Goal: Information Seeking & Learning: Understand process/instructions

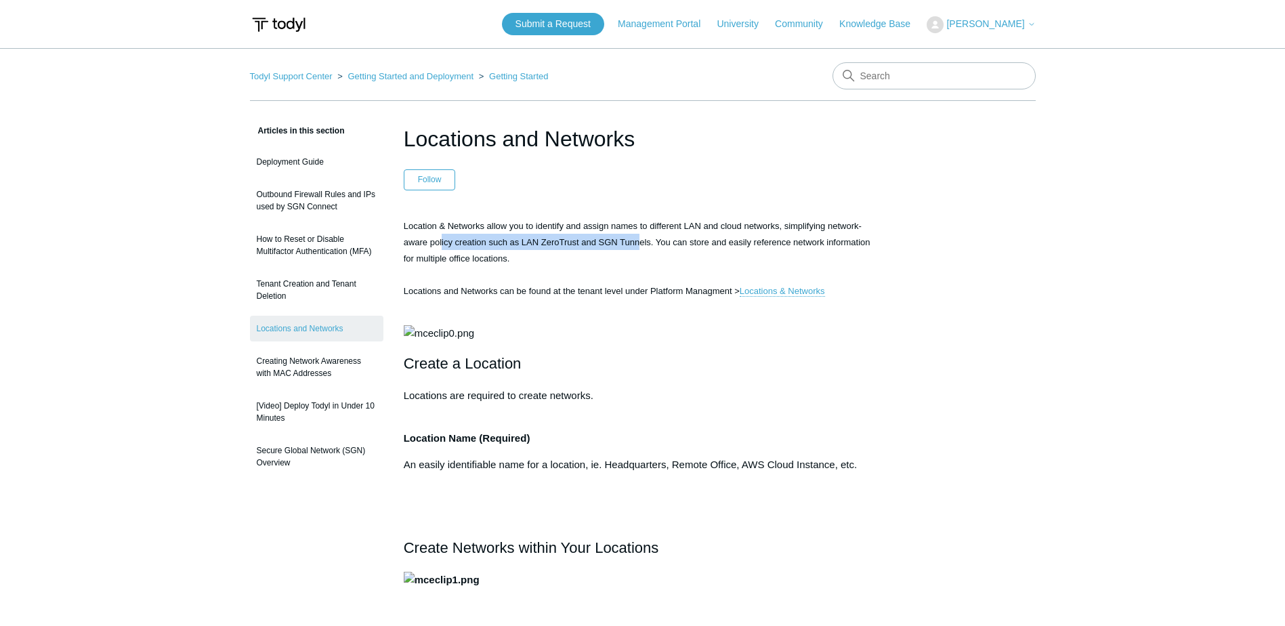
drag, startPoint x: 442, startPoint y: 239, endPoint x: 637, endPoint y: 241, distance: 195.0
click at [637, 241] on span "Location & Networks allow you to identify and assign names to different LAN and…" at bounding box center [637, 259] width 467 height 76
drag, startPoint x: 637, startPoint y: 241, endPoint x: 509, endPoint y: 290, distance: 137.0
click at [517, 294] on span "Location & Networks allow you to identify and assign names to different LAN and…" at bounding box center [637, 259] width 467 height 76
drag, startPoint x: 456, startPoint y: 290, endPoint x: 698, endPoint y: 286, distance: 241.8
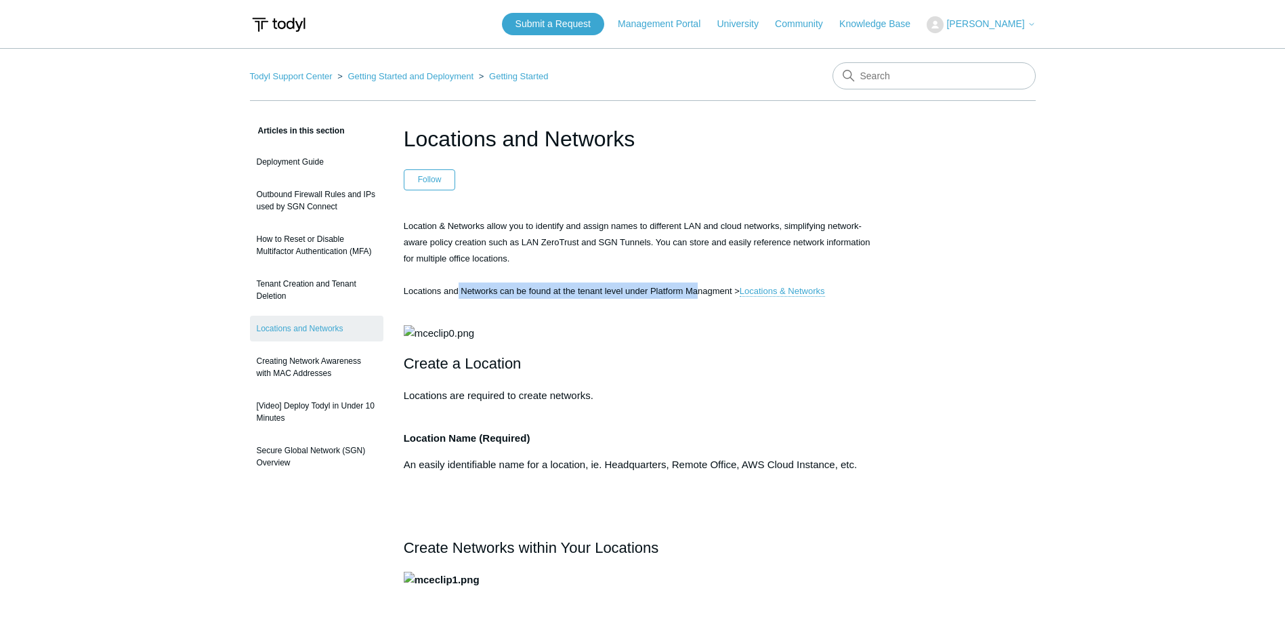
click at [698, 286] on span "Location & Networks allow you to identify and assign names to different LAN and…" at bounding box center [637, 259] width 467 height 76
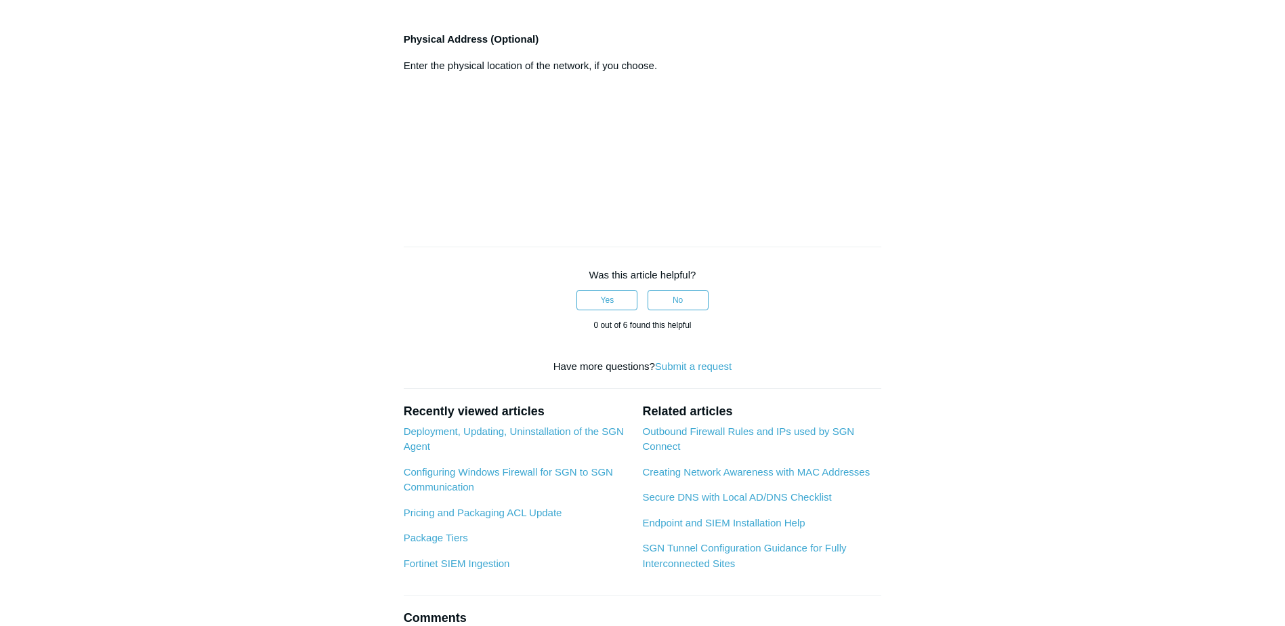
scroll to position [948, 0]
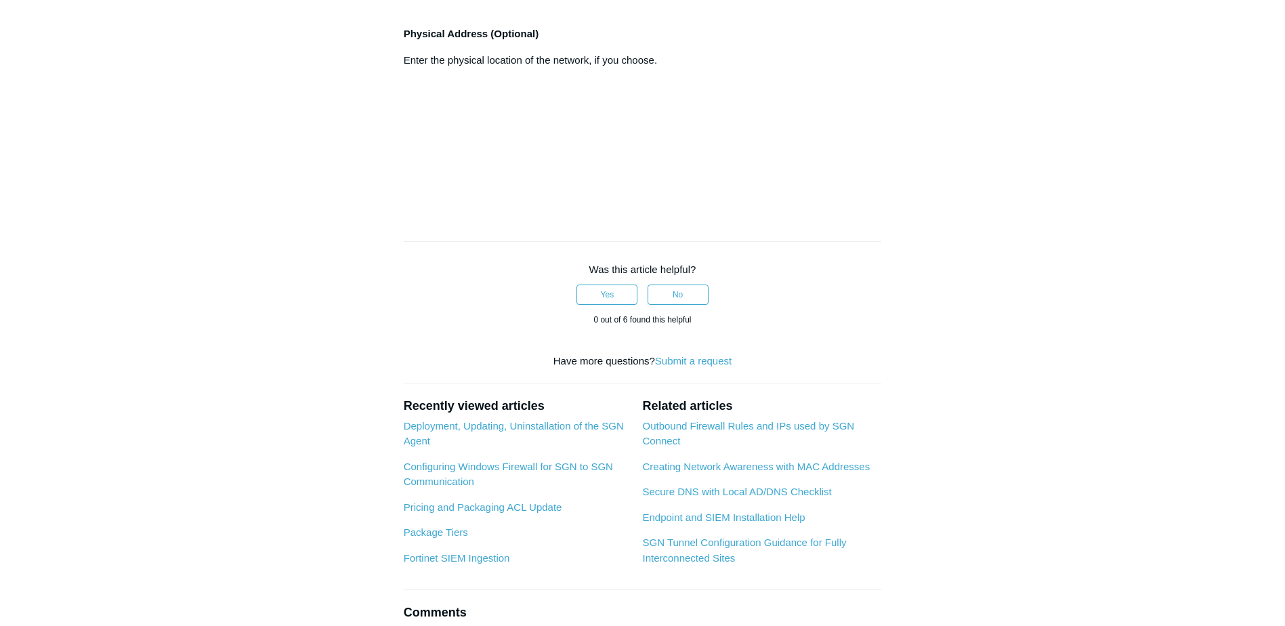
drag, startPoint x: 416, startPoint y: 436, endPoint x: 655, endPoint y: 428, distance: 239.9
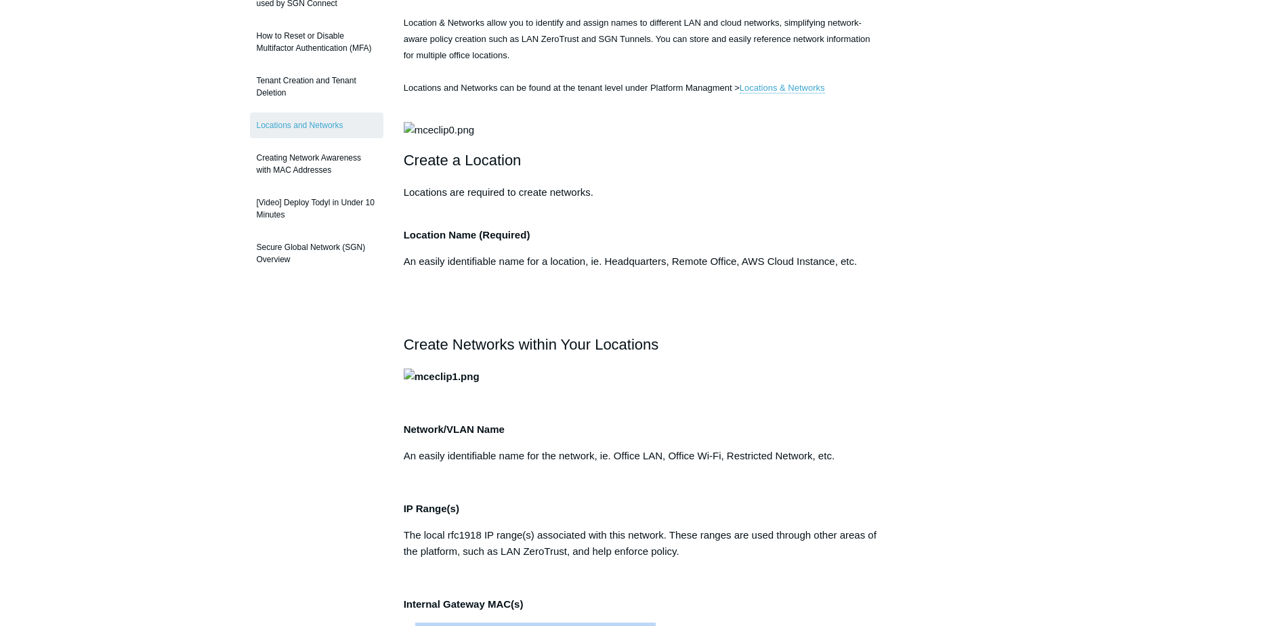
scroll to position [0, 0]
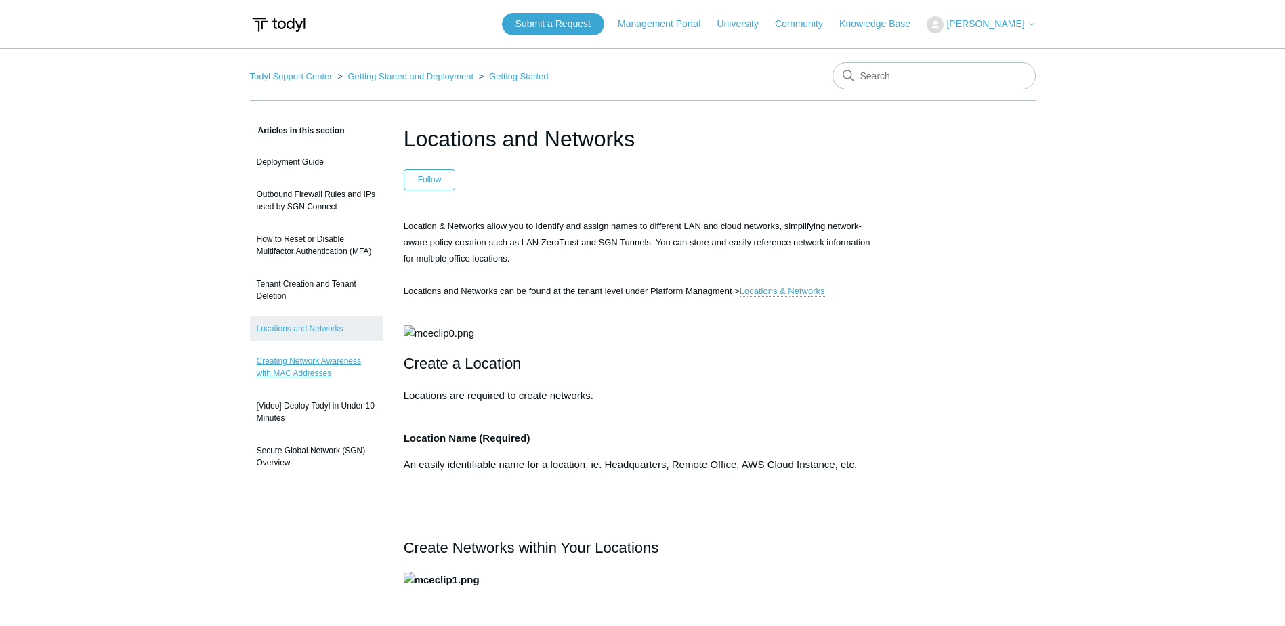
click at [349, 357] on link "Creating Network Awareness with MAC Addresses" at bounding box center [316, 367] width 133 height 38
